Goal: Task Accomplishment & Management: Use online tool/utility

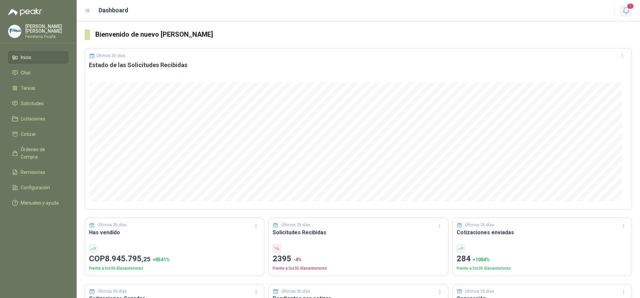
click at [622, 10] on icon "button" at bounding box center [626, 10] width 8 height 8
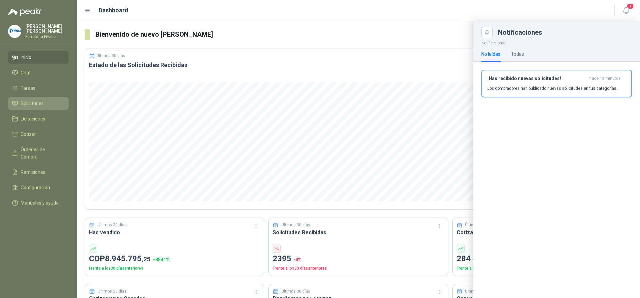
click at [28, 106] on span "Solicitudes" at bounding box center [32, 103] width 23 height 7
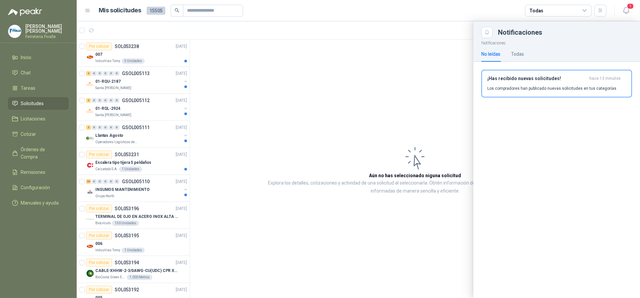
click at [148, 193] on div at bounding box center [359, 159] width 564 height 277
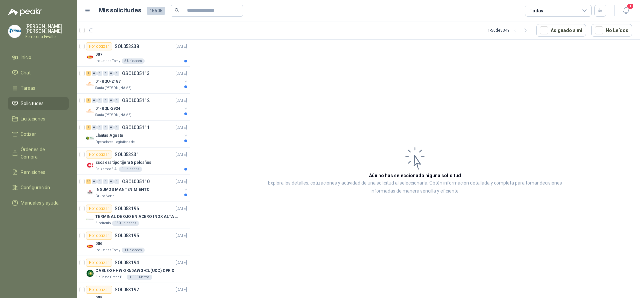
click at [149, 193] on div "Grupo North" at bounding box center [138, 195] width 86 height 5
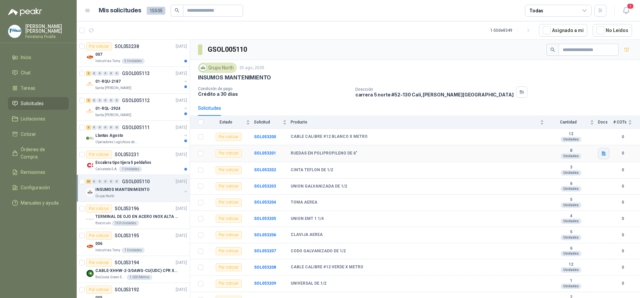
click at [602, 153] on icon "button" at bounding box center [604, 153] width 4 height 4
click at [550, 133] on button "FICHA TÉCNICA RN6X2B1-2 ACT.pdf" at bounding box center [560, 131] width 80 height 7
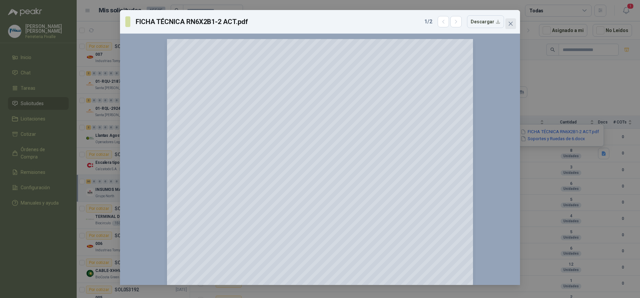
click at [512, 27] on button "Close" at bounding box center [511, 23] width 11 height 11
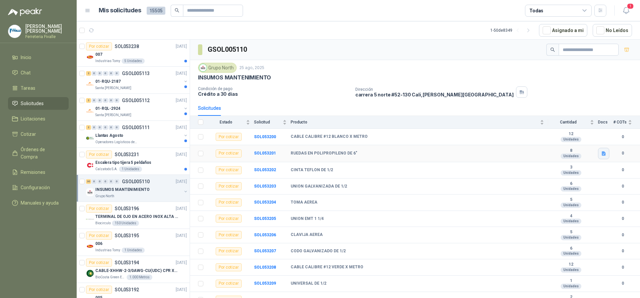
click at [602, 156] on button "button" at bounding box center [603, 153] width 11 height 11
click at [549, 140] on button "Soportes y Ruedas de 6.docx" at bounding box center [553, 138] width 66 height 7
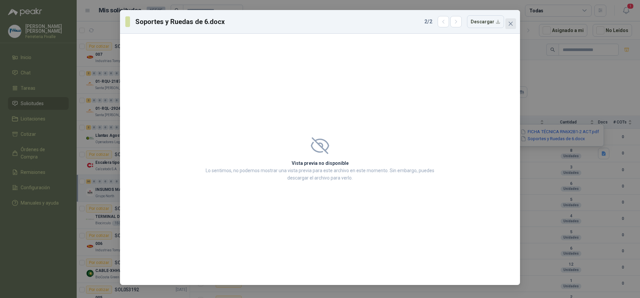
click at [509, 24] on icon "close" at bounding box center [510, 23] width 5 height 5
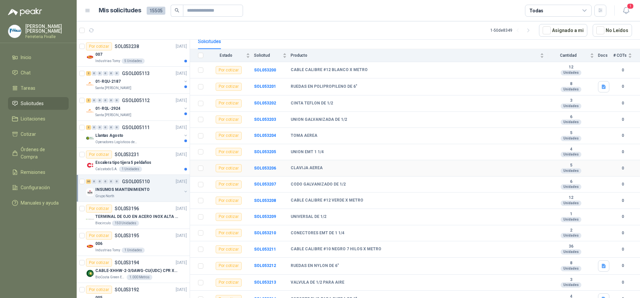
scroll to position [100, 0]
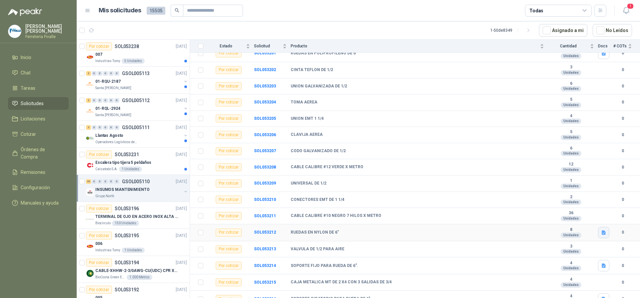
click at [601, 232] on icon "button" at bounding box center [604, 233] width 6 height 6
click at [562, 218] on button "FICHA RPP6X2B1_2 ACT.pdf" at bounding box center [568, 217] width 64 height 7
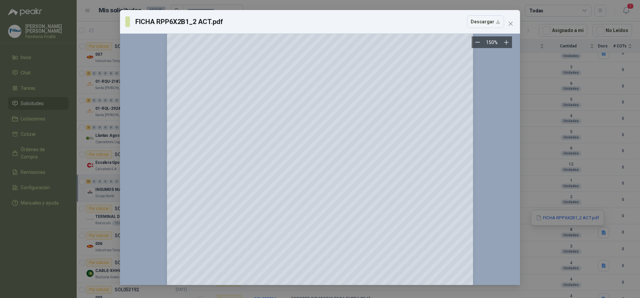
scroll to position [133, 0]
click at [510, 22] on icon "close" at bounding box center [510, 23] width 5 height 5
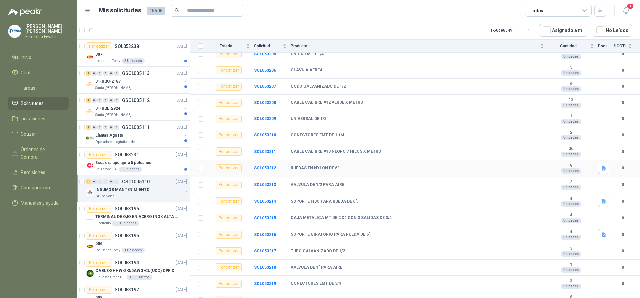
scroll to position [167, 0]
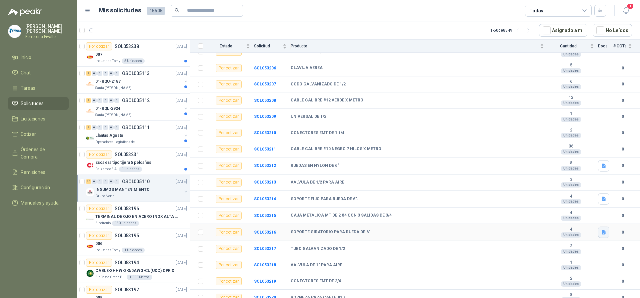
click at [602, 232] on icon "button" at bounding box center [604, 232] width 4 height 4
click at [582, 220] on button "FICHA TÉCNICA F41P19-6.pdf" at bounding box center [566, 217] width 67 height 7
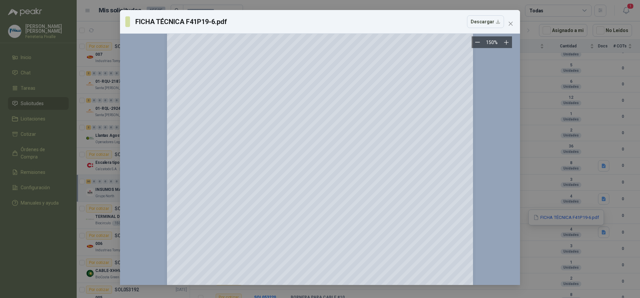
scroll to position [0, 0]
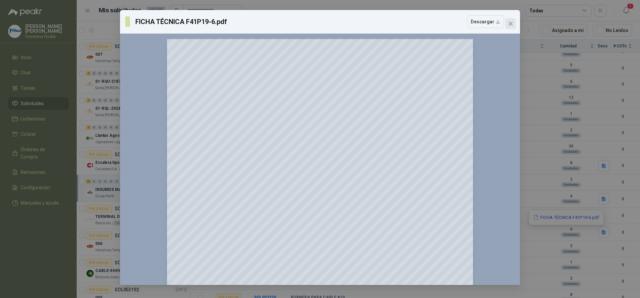
click at [514, 24] on span "Close" at bounding box center [511, 23] width 11 height 5
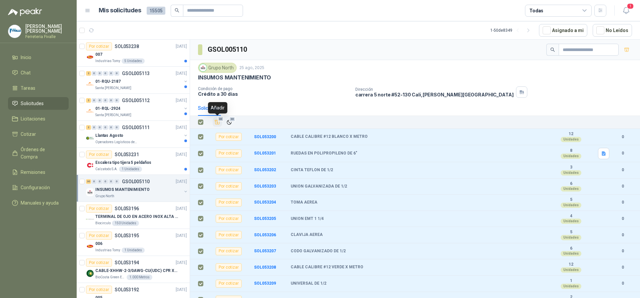
click at [220, 122] on icon "Añadir" at bounding box center [217, 122] width 6 height 6
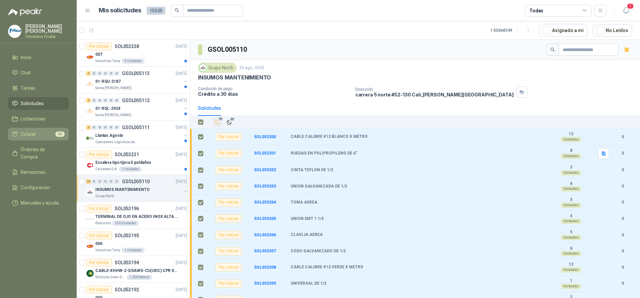
click at [44, 138] on li "Cotizar 30" at bounding box center [38, 133] width 53 height 7
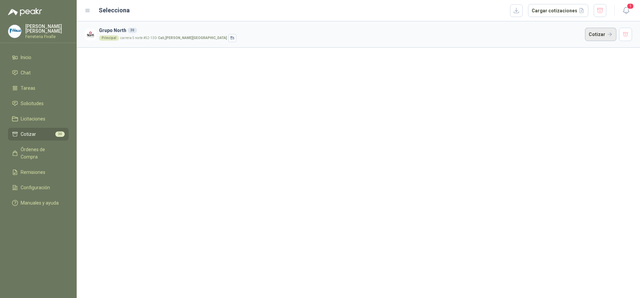
click at [590, 33] on button "Cotizar" at bounding box center [600, 34] width 31 height 13
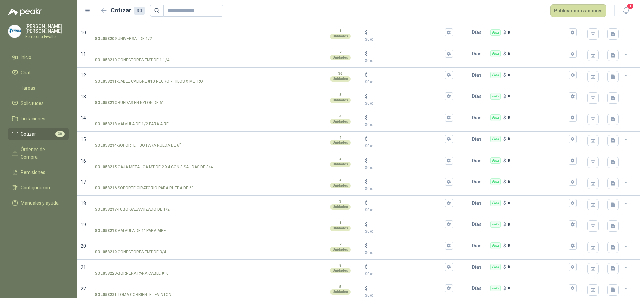
scroll to position [229, 0]
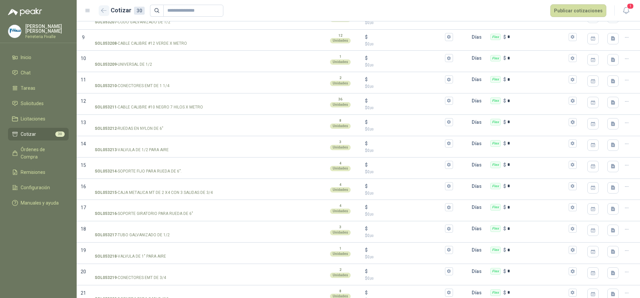
click at [106, 11] on icon "button" at bounding box center [104, 10] width 6 height 5
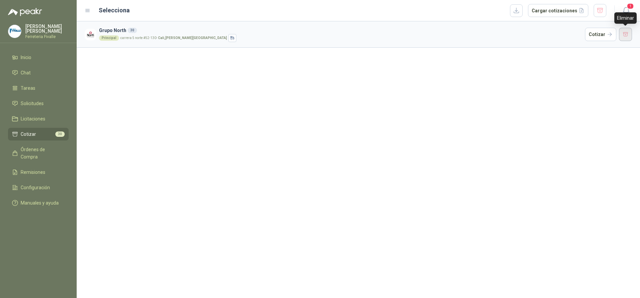
click at [629, 36] on button "button" at bounding box center [625, 34] width 13 height 13
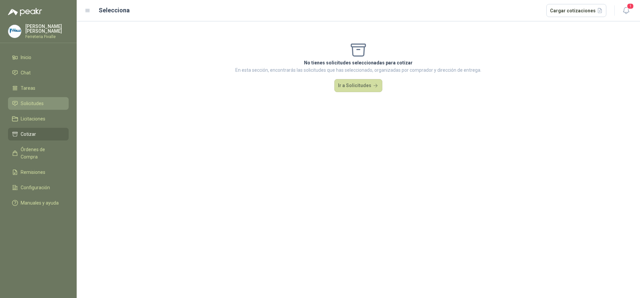
click at [36, 107] on span "Solicitudes" at bounding box center [32, 103] width 23 height 7
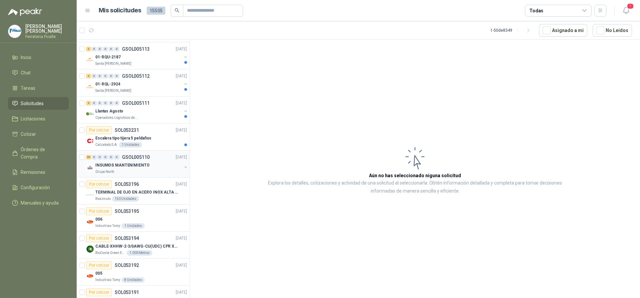
scroll to position [33, 0]
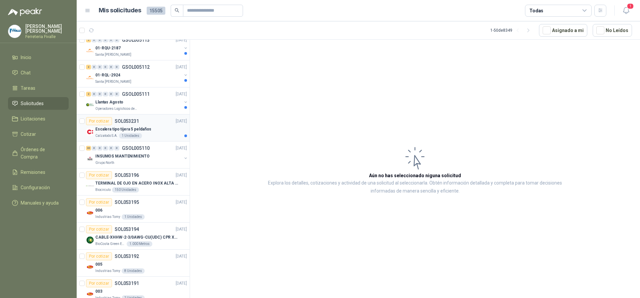
click at [153, 127] on div "Escalera tipo tijera 5 peldaños" at bounding box center [141, 129] width 92 height 8
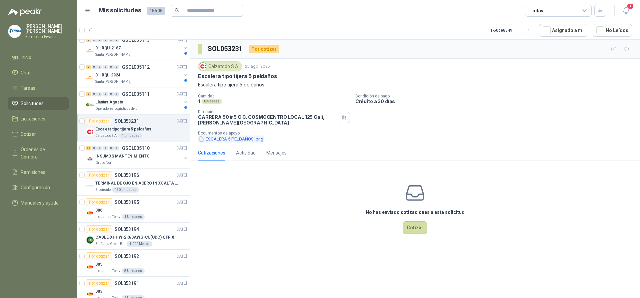
click at [245, 139] on button "ESCALERA 5 PELDAÑOS .png" at bounding box center [231, 138] width 66 height 7
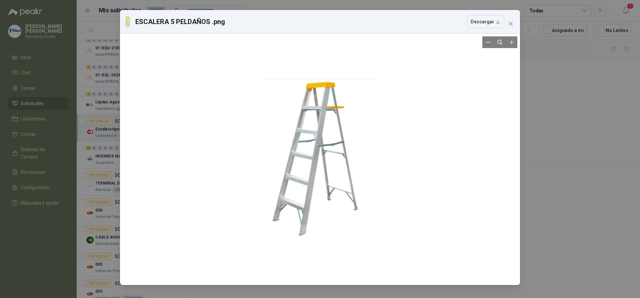
click at [436, 249] on div at bounding box center [320, 159] width 395 height 246
click at [348, 156] on div at bounding box center [320, 159] width 110 height 246
click at [513, 24] on icon "close" at bounding box center [510, 23] width 5 height 5
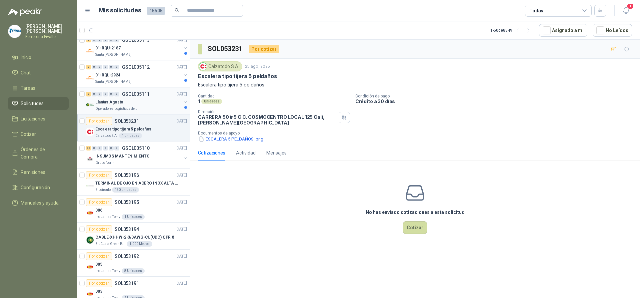
click at [175, 105] on div "Llantas Agosto" at bounding box center [138, 102] width 86 height 8
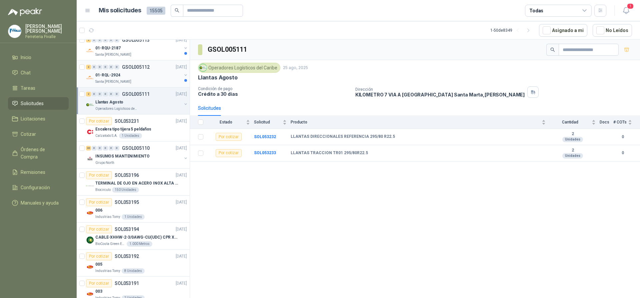
click at [144, 79] on div "01-RQL-2924" at bounding box center [138, 75] width 86 height 8
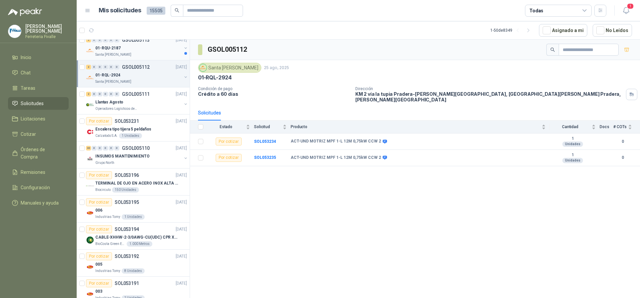
click at [148, 55] on div "Santa [PERSON_NAME]" at bounding box center [138, 54] width 86 height 5
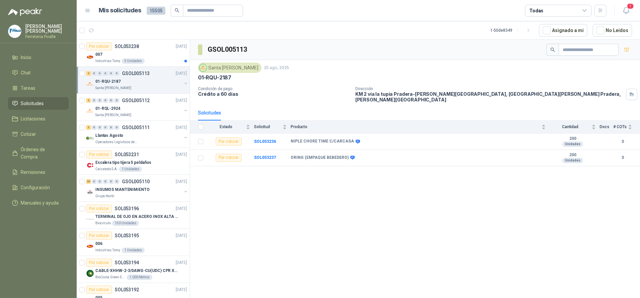
click at [148, 56] on div "007" at bounding box center [141, 54] width 92 height 8
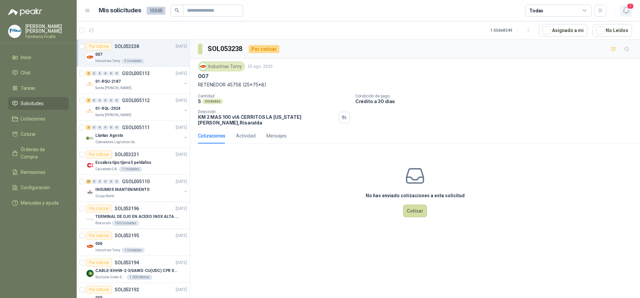
click at [627, 8] on icon "button" at bounding box center [626, 10] width 8 height 8
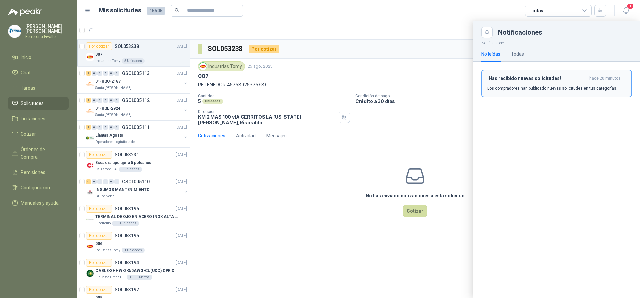
click at [530, 77] on h3 "¡Has recibido nuevas solicitudes!" at bounding box center [537, 79] width 99 height 6
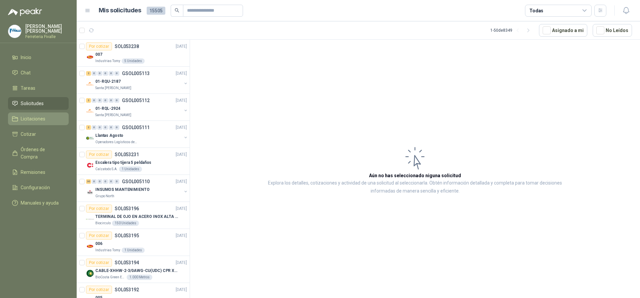
click at [49, 121] on li "Licitaciones" at bounding box center [38, 118] width 53 height 7
